Goal: Task Accomplishment & Management: Complete application form

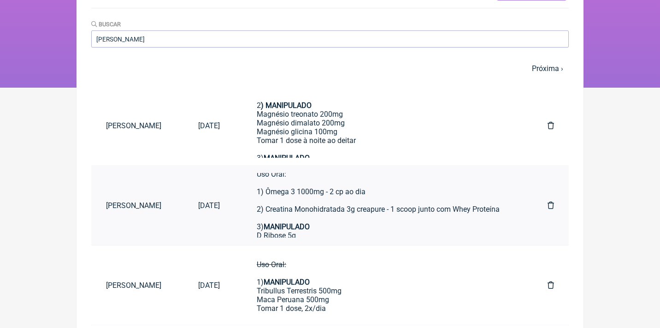
scroll to position [12, 0]
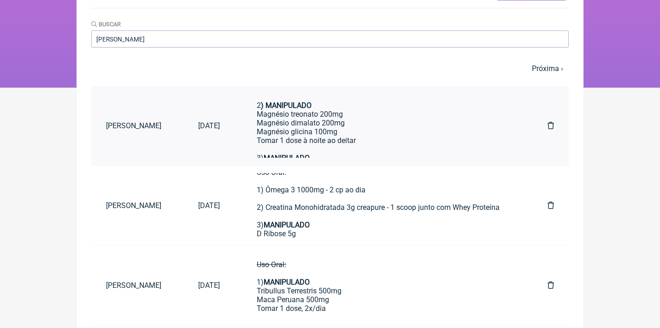
type input "[PERSON_NAME]"
click at [309, 112] on div "Magnésio treonato 200mg Magnésio dimalato 200mg Magnésio glicina 100mg Tomar 1 …" at bounding box center [384, 127] width 254 height 35
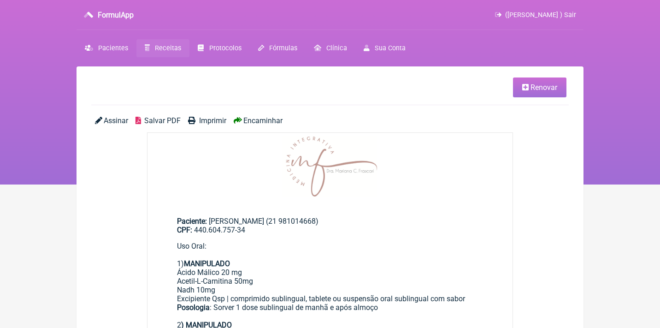
click at [520, 92] on link "Renovar" at bounding box center [539, 87] width 53 height 20
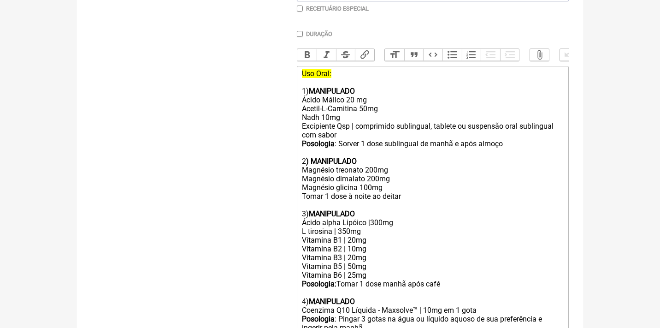
scroll to position [257, 0]
click at [337, 72] on div "Uso Oral: 1) MANIPULADO" at bounding box center [433, 82] width 262 height 26
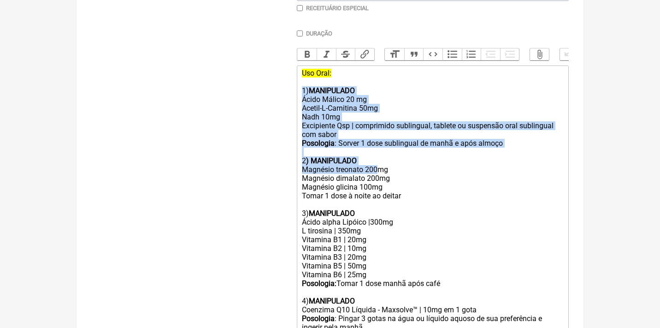
drag, startPoint x: 302, startPoint y: 84, endPoint x: 382, endPoint y: 161, distance: 110.5
click at [382, 161] on trix-editor "Uso Oral: 1) MANIPULADO Ácido Málico 20 mg Acetil-L-Carnitina 50mg Nadh 10mg Ex…" at bounding box center [433, 300] width 272 height 471
click at [408, 178] on div "Magnésio treonato 200mg Magnésio dimalato 200mg Magnésio glicina 100mg Tomar 1 …" at bounding box center [433, 182] width 262 height 35
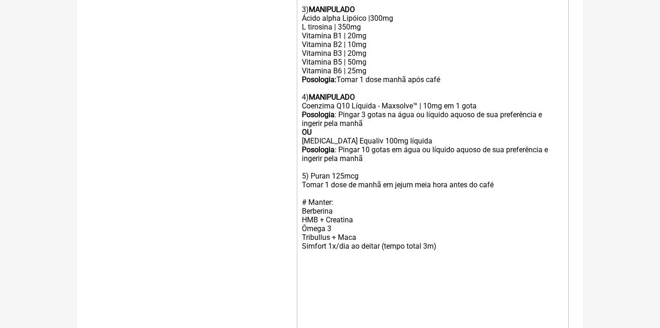
scroll to position [463, 0]
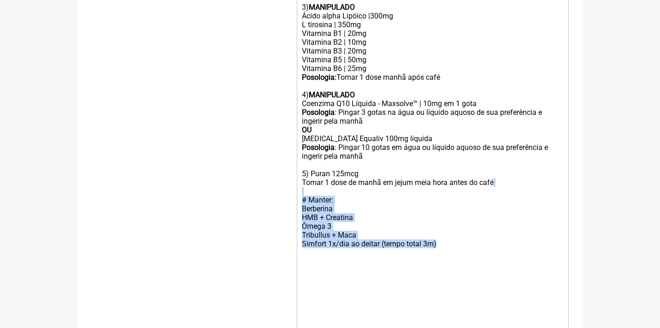
drag, startPoint x: 461, startPoint y: 232, endPoint x: 296, endPoint y: 171, distance: 176.1
click at [296, 175] on form "Buscar Protocolos Formulas Medicamentos Industrializados Suplementos / Cosmétic…" at bounding box center [330, 15] width 478 height 732
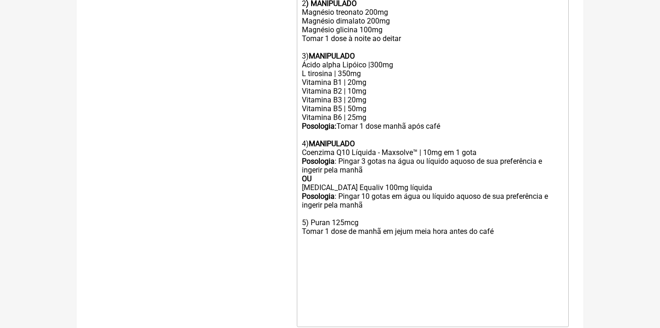
scroll to position [361, 0]
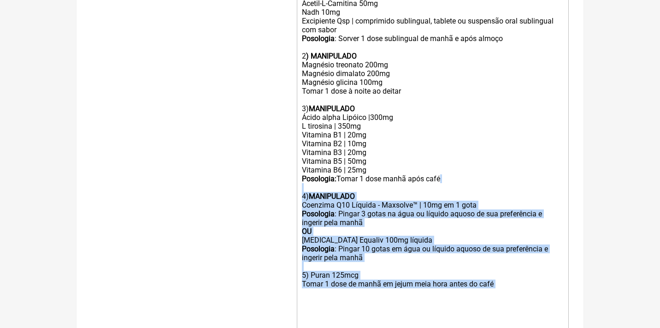
drag, startPoint x: 505, startPoint y: 271, endPoint x: 294, endPoint y: 176, distance: 231.5
click at [294, 176] on form "Buscar Protocolos Formulas Medicamentos Industrializados Suplementos / Cosmétic…" at bounding box center [330, 89] width 478 height 679
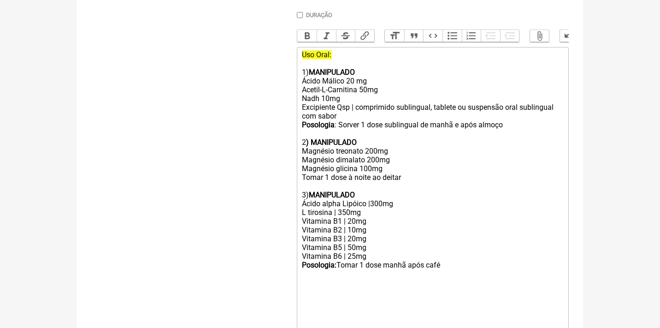
scroll to position [274, 0]
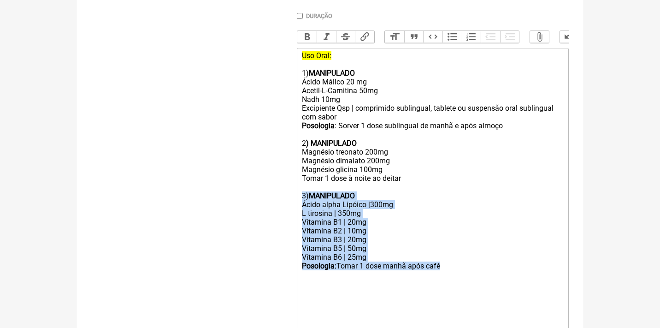
drag, startPoint x: 461, startPoint y: 255, endPoint x: 295, endPoint y: 182, distance: 180.8
click at [294, 185] on form "Buscar Protocolos Formulas Medicamentos Industrializados Suplementos / Cosmétic…" at bounding box center [330, 124] width 478 height 574
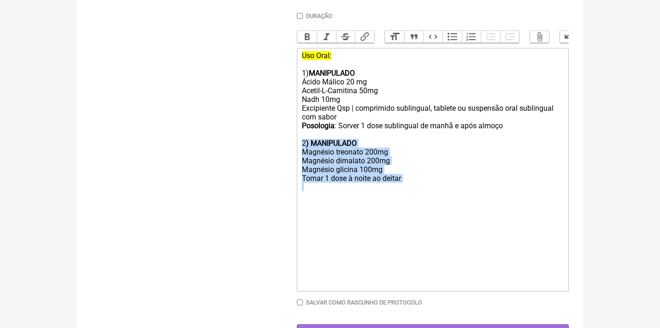
drag, startPoint x: 426, startPoint y: 184, endPoint x: 277, endPoint y: 139, distance: 155.7
click at [277, 139] on form "Buscar Protocolos Formulas Medicamentos Industrializados Suplementos / Cosmétic…" at bounding box center [330, 89] width 478 height 504
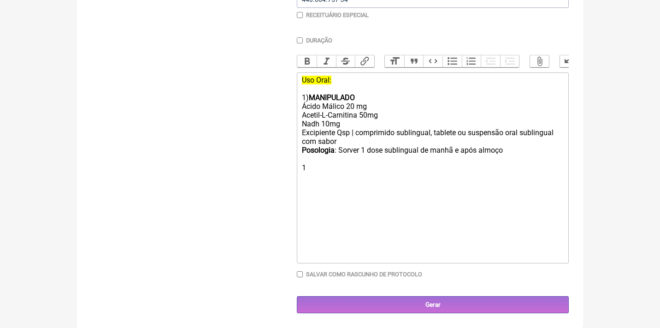
scroll to position [239, 0]
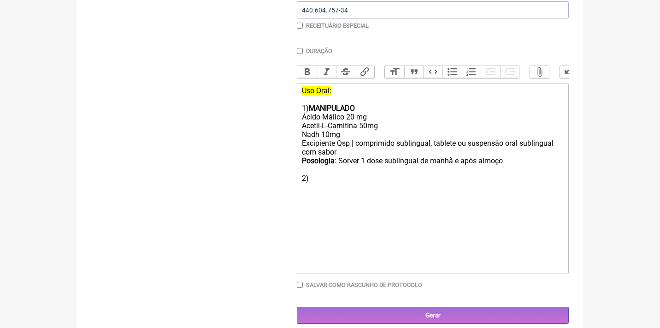
click at [319, 106] on strong "MANIPULADO" at bounding box center [332, 108] width 46 height 9
copy strong "MANIPULADO"
click at [317, 174] on div "2)" at bounding box center [433, 183] width 262 height 18
paste trix-editor "strong>MANIPULADO</strong><"
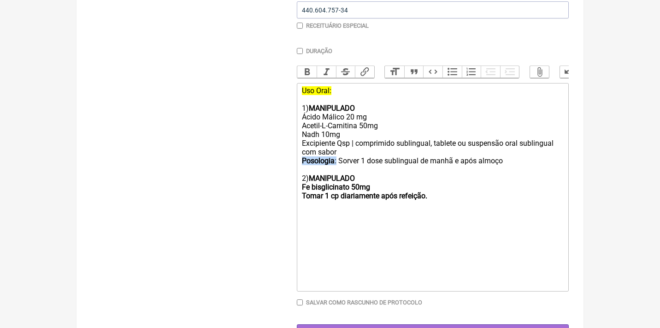
drag, startPoint x: 339, startPoint y: 157, endPoint x: 282, endPoint y: 156, distance: 57.2
click at [282, 156] on form "Buscar Protocolos Formulas Medicamentos Industrializados Suplementos / Cosmétic…" at bounding box center [330, 106] width 478 height 469
copy div "Posologia :"
click at [299, 191] on trix-editor "Uso Oral: 1) MANIPULADO Ácido Málico 20 mg Acetil-L-Carnitina 50mg Nadh 10mg Ex…" at bounding box center [433, 187] width 272 height 208
paste trix-editor "Posologia</strong>:<strong>"
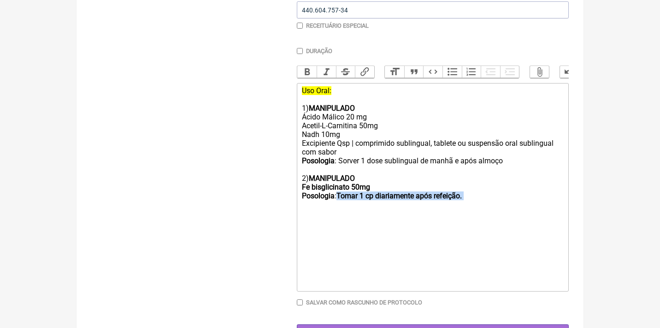
drag, startPoint x: 484, startPoint y: 194, endPoint x: 343, endPoint y: 187, distance: 141.2
click at [343, 187] on div "2) MANIPULADO Fe bisglicinato 50mg Posologia : Tomar 1 cp diariamente após refe…" at bounding box center [433, 191] width 262 height 35
click at [308, 70] on button "Bold" at bounding box center [306, 72] width 19 height 12
click at [303, 71] on button "Bold" at bounding box center [306, 72] width 19 height 12
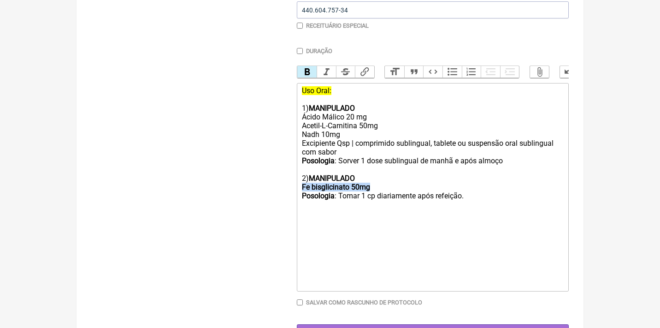
drag, startPoint x: 384, startPoint y: 177, endPoint x: 292, endPoint y: 179, distance: 92.2
click at [292, 180] on form "Buscar Protocolos Formulas Medicamentos Industrializados Suplementos / Cosmétic…" at bounding box center [330, 106] width 478 height 469
click at [308, 71] on button "Bold" at bounding box center [306, 72] width 19 height 12
click at [485, 190] on div "2) MANIPULADO Fe bisglicinato 50mg Posologia : Tomar 1 cp diariamente após refe…" at bounding box center [433, 191] width 262 height 35
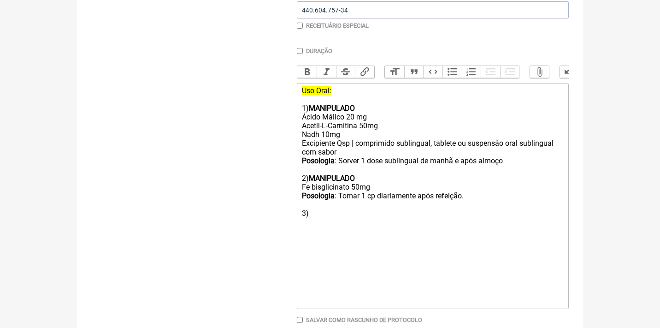
type trix-editor "<div><del>Uso Oral:</del><br><br>1) <strong>MANIPULADO</strong></div><div>Ácido…"
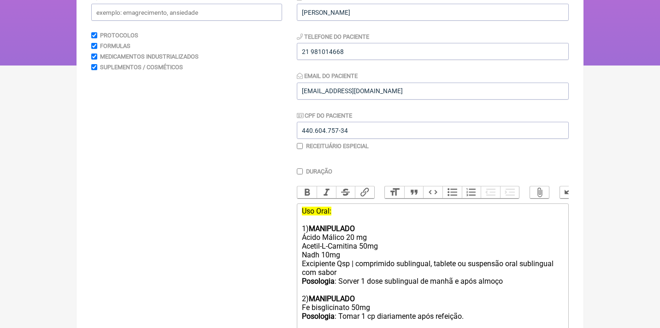
scroll to position [77, 0]
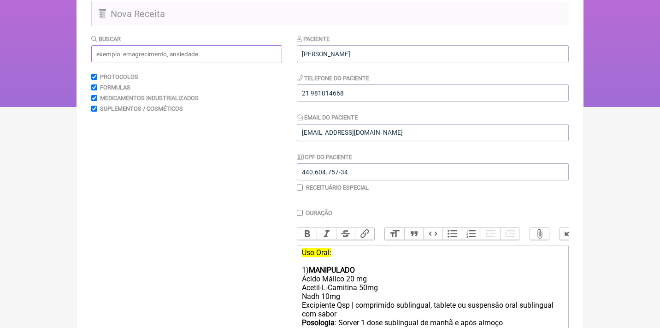
click at [188, 49] on input "text" at bounding box center [186, 53] width 191 height 17
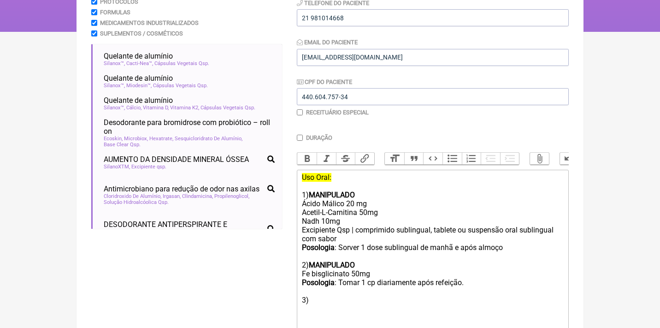
scroll to position [153, 0]
type input "aluminio"
click at [344, 178] on div "Uso Oral: 1) MANIPULADO" at bounding box center [433, 185] width 262 height 26
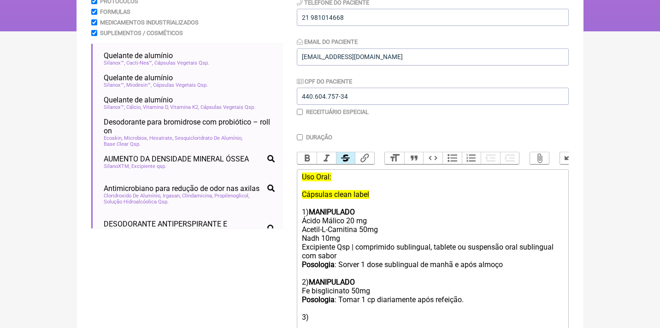
click at [336, 191] on del "Uso Oral: Cápsulas clean label" at bounding box center [335, 185] width 67 height 26
click at [320, 309] on div "2) MANIPULADO Fe bisglicinato 50mg Posologia : Tomar 1 cp diariamente após refe…" at bounding box center [433, 304] width 262 height 53
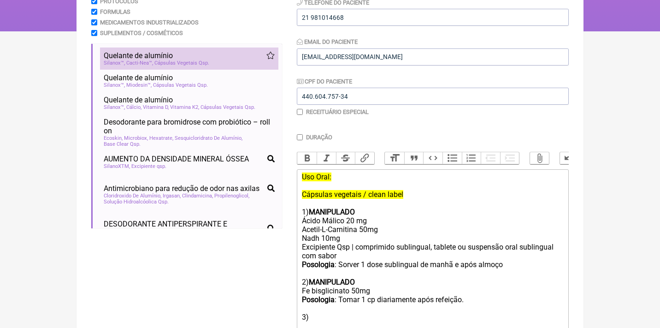
click at [220, 60] on div "Silanox™ Cacti-Nea™ Cápsulas Vegetais Qsp" at bounding box center [189, 63] width 171 height 6
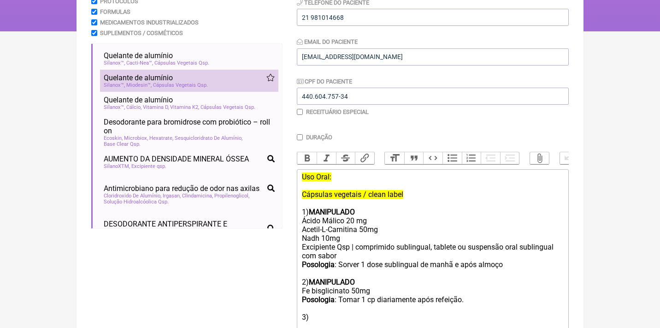
click at [208, 83] on span "Cápsulas Vegetais Qsp" at bounding box center [180, 85] width 55 height 6
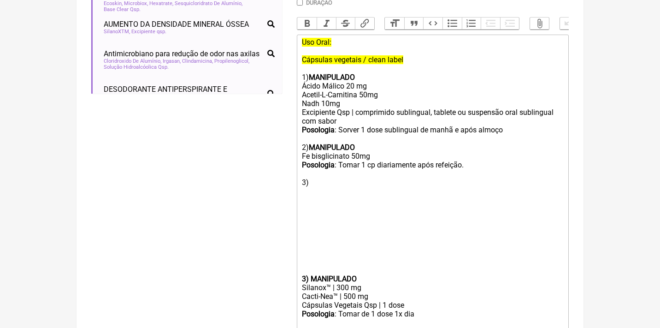
scroll to position [313, 0]
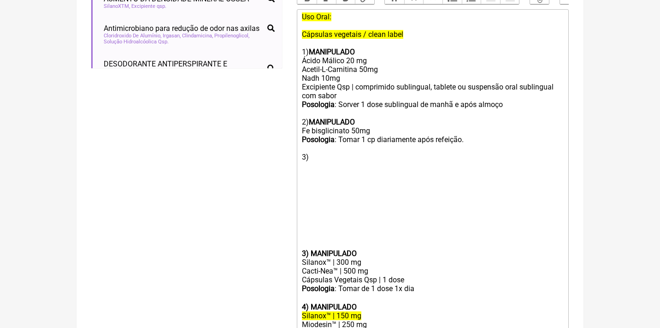
click at [301, 240] on trix-editor "Uso Oral: Cápsulas vegetais / clean label 1) MANIPULADO Ácido Málico 20 mg Acet…" at bounding box center [433, 184] width 272 height 350
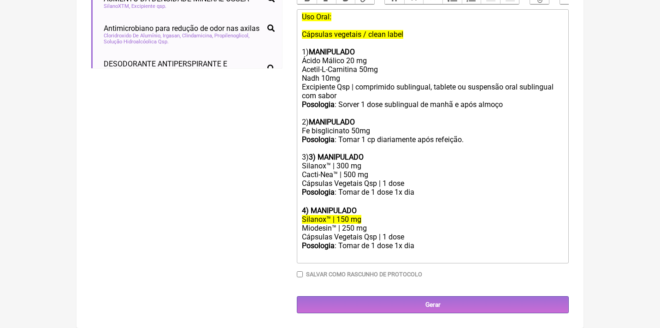
scroll to position [297, 0]
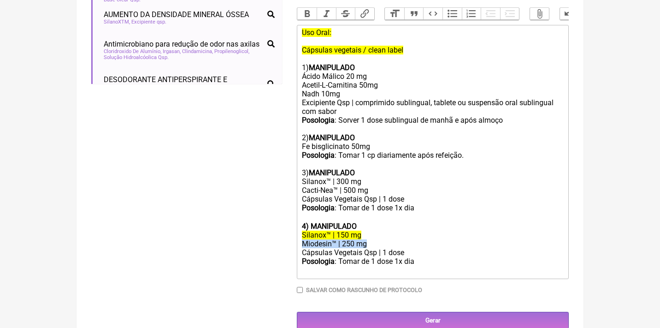
drag, startPoint x: 373, startPoint y: 231, endPoint x: 293, endPoint y: 231, distance: 80.2
click at [293, 231] on form "Buscar aluminio Protocolos Formulas Medicamentos Industrializados Suplementos /…" at bounding box center [330, 71] width 478 height 515
click at [383, 186] on div "Cacti-Nea™ | 500 mg" at bounding box center [433, 190] width 262 height 9
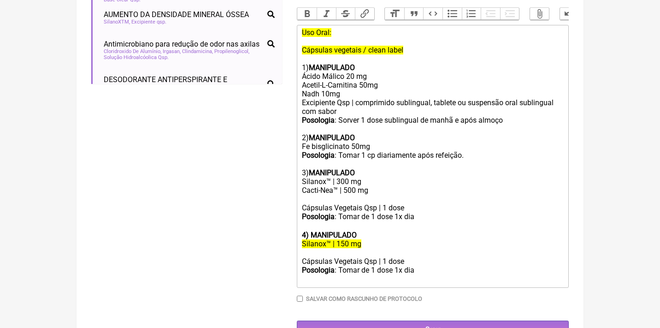
paste trix-editor "Miodesin™ | 250 mg"
click at [429, 212] on div "Posologia : Tomar de 1 dose 1x dia ㅤ" at bounding box center [433, 221] width 262 height 18
drag, startPoint x: 503, startPoint y: 206, endPoint x: 454, endPoint y: 206, distance: 48.4
click at [454, 212] on div "Posologia : Tomar de 1 dose 1x dia ㅤde manhã por 60 dias" at bounding box center [433, 221] width 262 height 18
click at [307, 13] on button "Bold" at bounding box center [306, 14] width 19 height 12
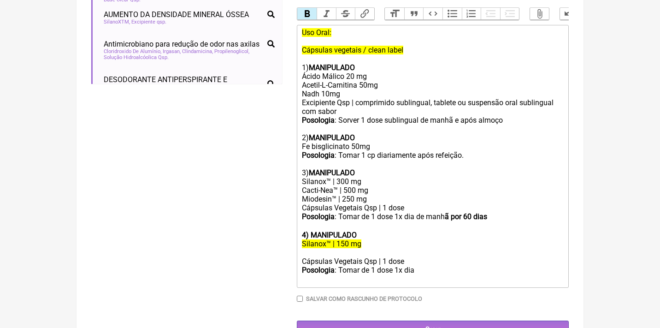
click at [457, 216] on div "Posologia : Tomar de 1 dose 1x dia ㅤde manh ã por 60 dias" at bounding box center [433, 221] width 262 height 18
drag, startPoint x: 453, startPoint y: 207, endPoint x: 447, endPoint y: 206, distance: 6.1
click at [447, 212] on strong "ã por 60 dias" at bounding box center [466, 216] width 42 height 9
click at [301, 9] on button "Bold" at bounding box center [306, 14] width 19 height 12
click at [384, 257] on div "Cápsulas Vegetais Qsp | 1 dose" at bounding box center [433, 261] width 262 height 9
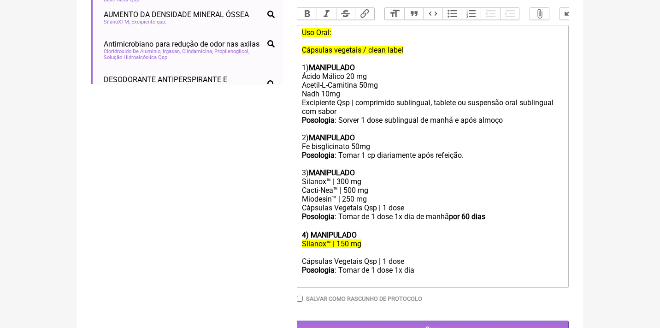
click at [402, 257] on div "Cápsulas Vegetais Qsp | 1 dose" at bounding box center [433, 261] width 262 height 9
click at [419, 231] on div "4) MANIPULADO" at bounding box center [433, 235] width 262 height 9
click at [428, 212] on div "Posologia : Tomar de 1 dose 1x dia ㅤde manhã por 60 dias" at bounding box center [433, 221] width 262 height 18
click at [463, 212] on strong "por 60 dias" at bounding box center [467, 216] width 36 height 9
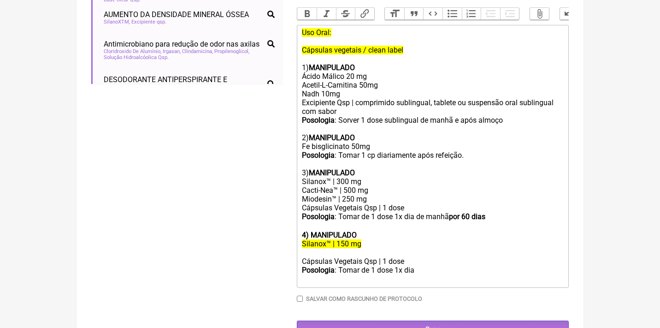
click at [463, 212] on strong "por 60 dias" at bounding box center [467, 216] width 36 height 9
click at [464, 212] on strong "por 60 dias" at bounding box center [467, 216] width 36 height 9
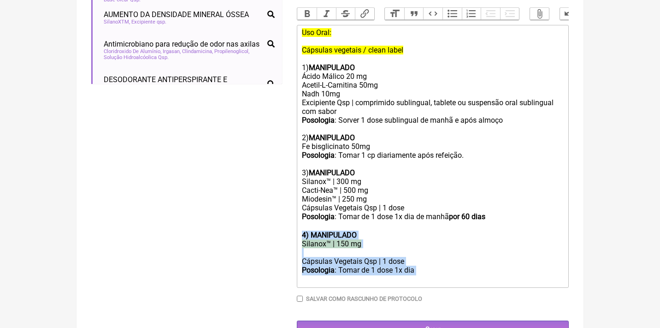
drag, startPoint x: 439, startPoint y: 254, endPoint x: 292, endPoint y: 215, distance: 151.5
click at [293, 219] on form "Buscar aluminio Protocolos Formulas Medicamentos Industrializados Suplementos /…" at bounding box center [330, 75] width 478 height 523
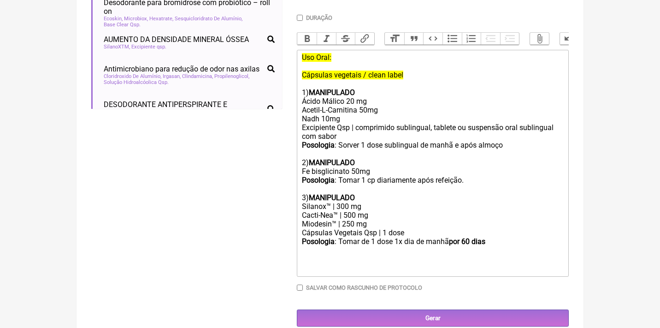
scroll to position [264, 0]
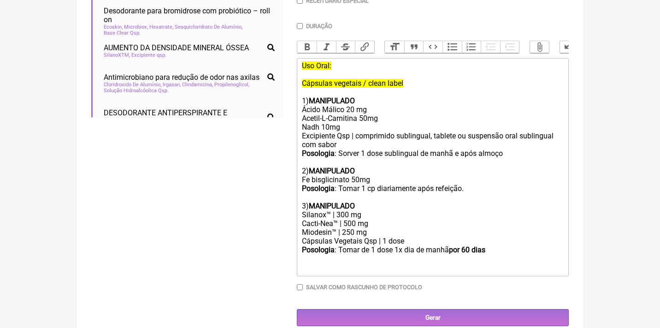
type trix-editor "<div><del>Uso Oral:<br><br>Cápsulas vegetais / clean label </del><br><br>1) <st…"
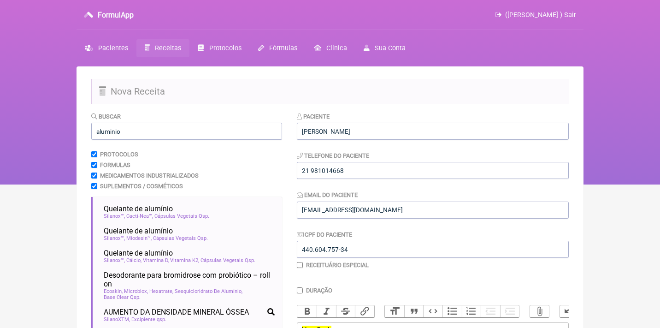
scroll to position [0, 0]
drag, startPoint x: 140, startPoint y: 137, endPoint x: 82, endPoint y: 131, distance: 57.9
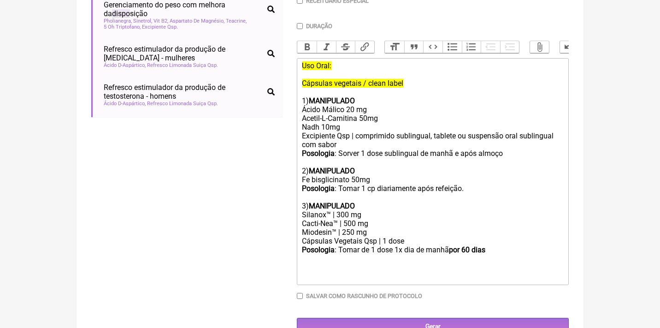
scroll to position [265, 0]
type input "dispo"
click at [501, 245] on div "Posologia : Tomar de 1 dose 1x dia ㅤde manhã por 60 dias" at bounding box center [433, 258] width 262 height 27
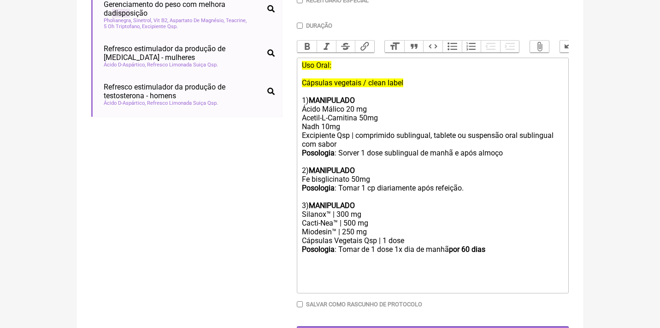
paste trix-editor "1) <strong>MANIPULADO</strong></div><div>Tribullus Terrestris 500mg<br>Maca Per…"
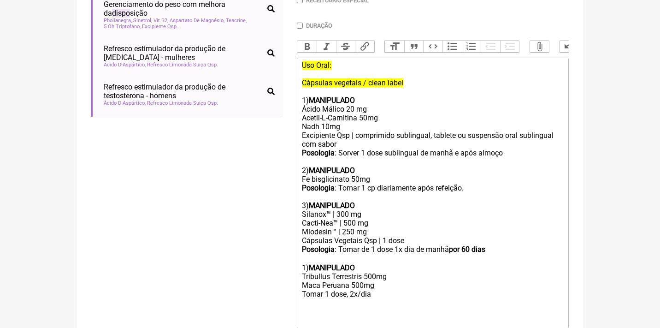
click at [305, 254] on div "Posologia : Tomar de 1 dose 1x dia ㅤde manhã por 60 dias 1) MANIPULADO" at bounding box center [433, 258] width 262 height 27
drag, startPoint x: 339, startPoint y: 241, endPoint x: 276, endPoint y: 239, distance: 63.2
click at [277, 240] on form "Buscar dispo Protocolos Formulas Medicamentos Industrializados Suplementos / Co…" at bounding box center [330, 112] width 478 height 531
copy div "Posologia :"
click at [299, 278] on trix-editor "Uso Oral: Cápsulas vegetais / clean label 1) MANIPULADO Ácido Málico 20 mg Acet…" at bounding box center [433, 193] width 272 height 271
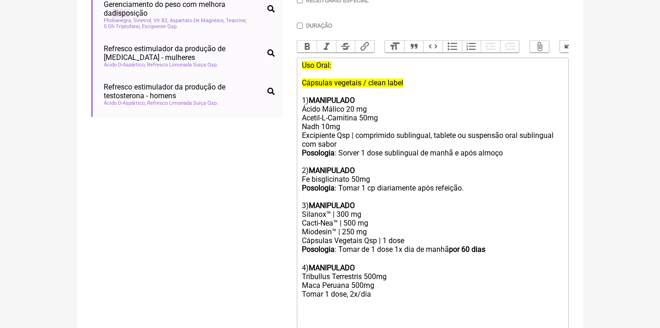
paste trix-editor "<strong>Posologia</strong>:"
type trix-editor "<div><del>Uso Oral:<br><br>Cápsulas vegetais / clean label </del><br><br>1) <st…"
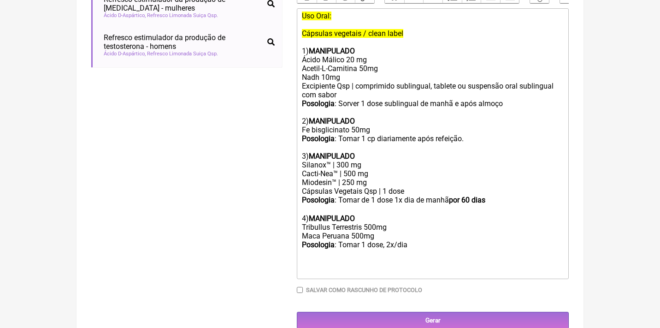
scroll to position [308, 0]
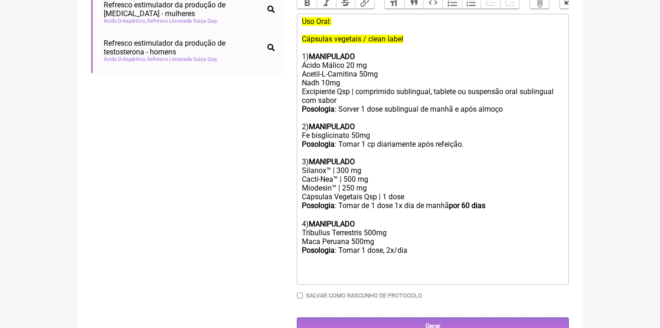
click at [434, 254] on div at bounding box center [433, 263] width 262 height 18
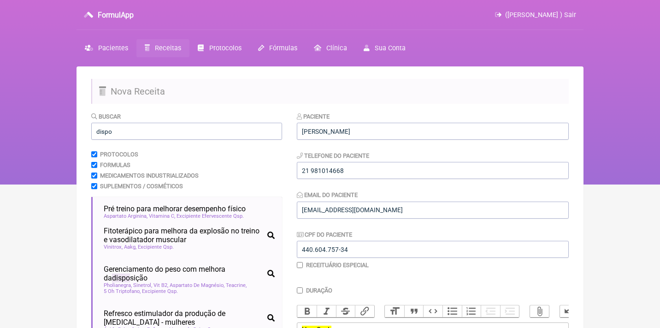
scroll to position [0, 0]
drag, startPoint x: 141, startPoint y: 130, endPoint x: 62, endPoint y: 119, distance: 79.5
click at [62, 119] on div "FormulApp ([PERSON_NAME] ) Sair [GEOGRAPHIC_DATA] Receitas Protocolos Fórmulas …" at bounding box center [330, 92] width 660 height 184
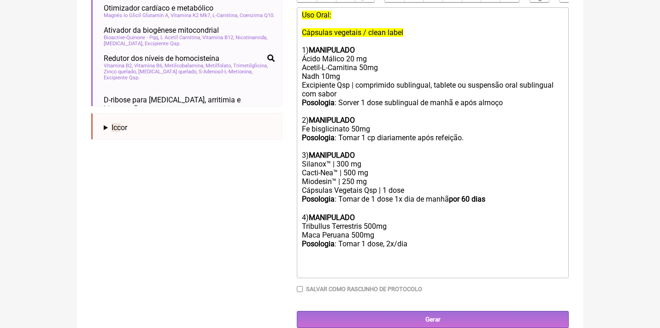
scroll to position [314, 0]
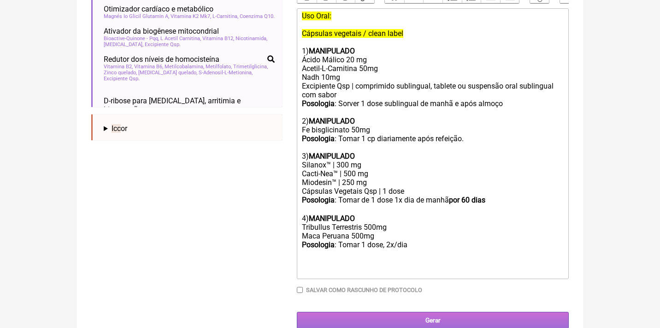
type input "icc"
click at [377, 312] on input "Gerar" at bounding box center [433, 320] width 272 height 17
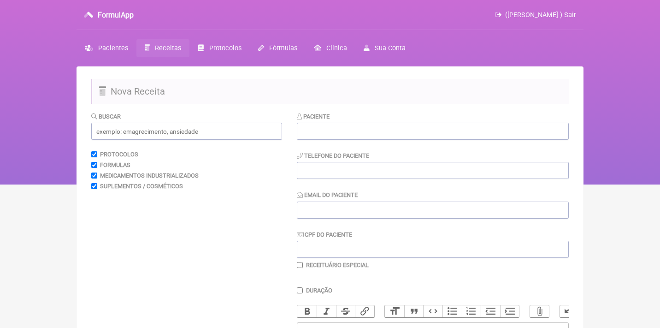
click at [165, 49] on span "Receitas" at bounding box center [168, 48] width 26 height 8
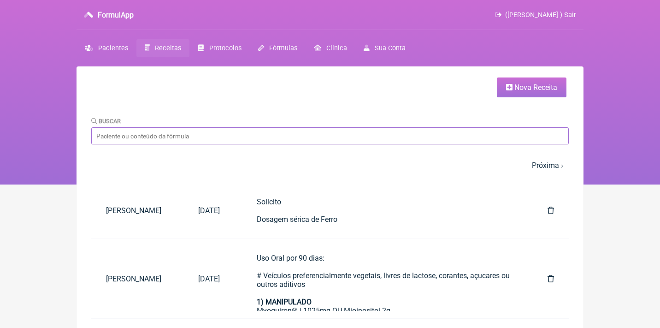
click at [160, 137] on input "Buscar" at bounding box center [330, 135] width 478 height 17
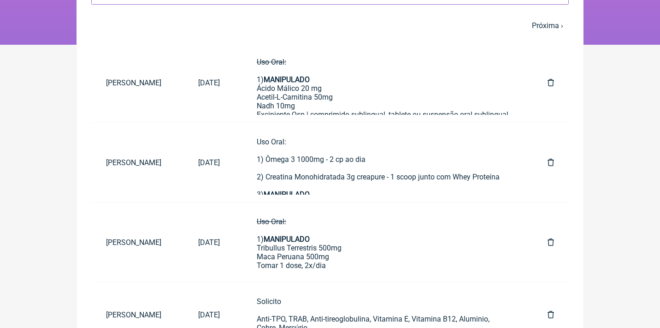
scroll to position [140, 0]
type input "tania masek"
click at [328, 251] on div "Tribullus Terrestris 500mg Maca Peruana 500mg Tomar 1 dose, 2x/dia" at bounding box center [384, 256] width 254 height 26
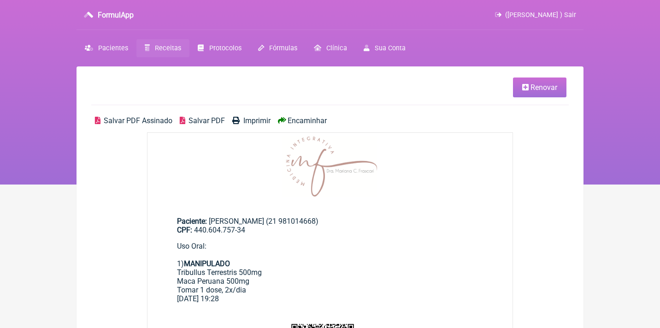
drag, startPoint x: 249, startPoint y: 285, endPoint x: 172, endPoint y: 258, distance: 82.1
click at [172, 258] on main "Paciente: Tania Maselli (21 981014668) CPF: 440.604.757-34 Uso Oral: 1) MANIPUL…" at bounding box center [330, 256] width 365 height 108
copy div "1) MANIPULADO Tribullus Terrestris 500mg Maca Peruana 500mg Tomar 1 dose, 2x/dia"
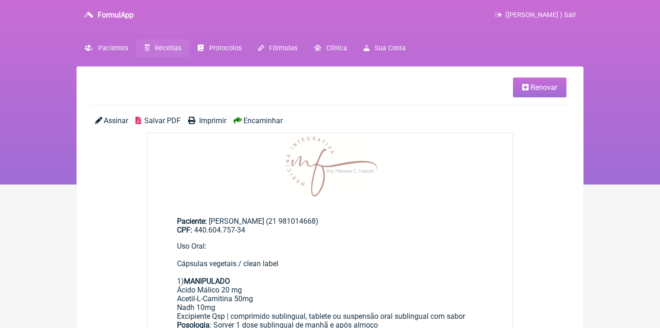
click at [157, 122] on span "Salvar PDF" at bounding box center [162, 120] width 36 height 9
